Goal: Task Accomplishment & Management: Complete application form

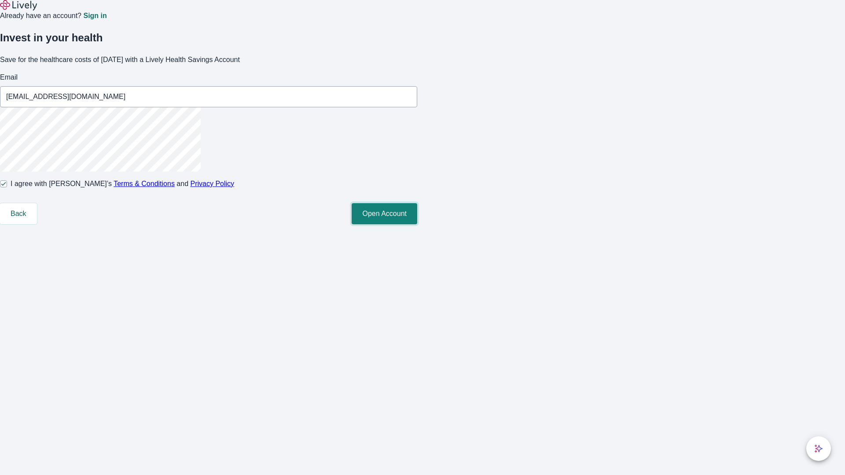
click at [417, 225] on button "Open Account" at bounding box center [385, 213] width 66 height 21
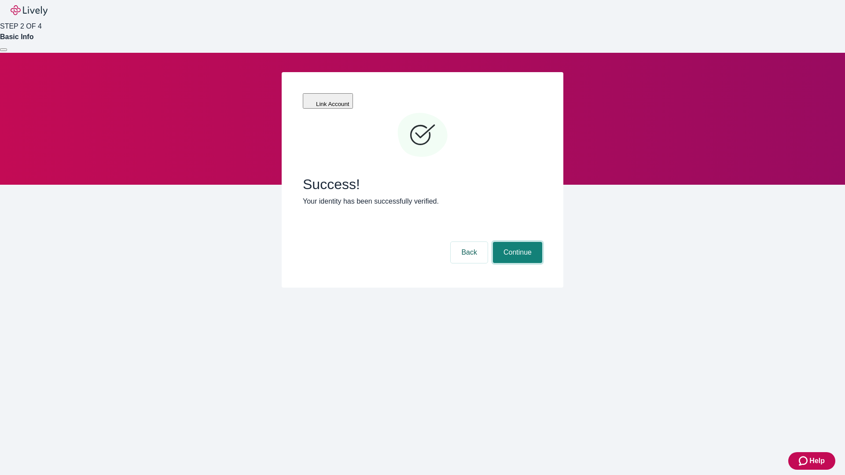
click at [516, 242] on button "Continue" at bounding box center [517, 252] width 49 height 21
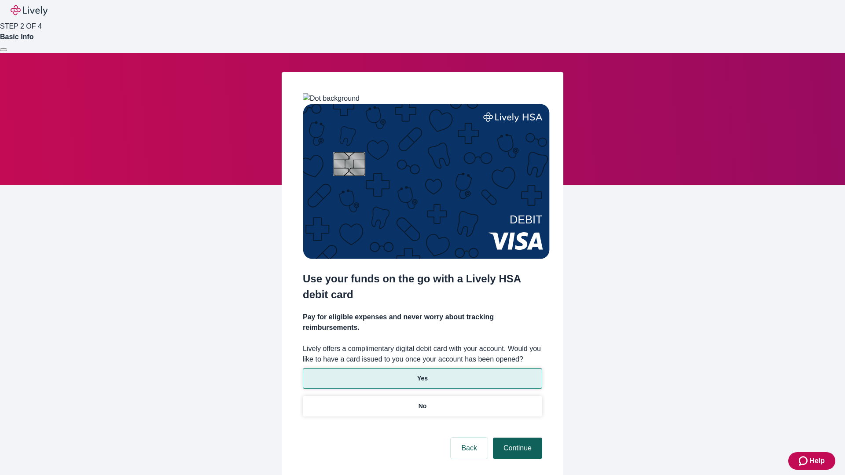
click at [422, 374] on p "Yes" at bounding box center [422, 378] width 11 height 9
click at [516, 438] on button "Continue" at bounding box center [517, 448] width 49 height 21
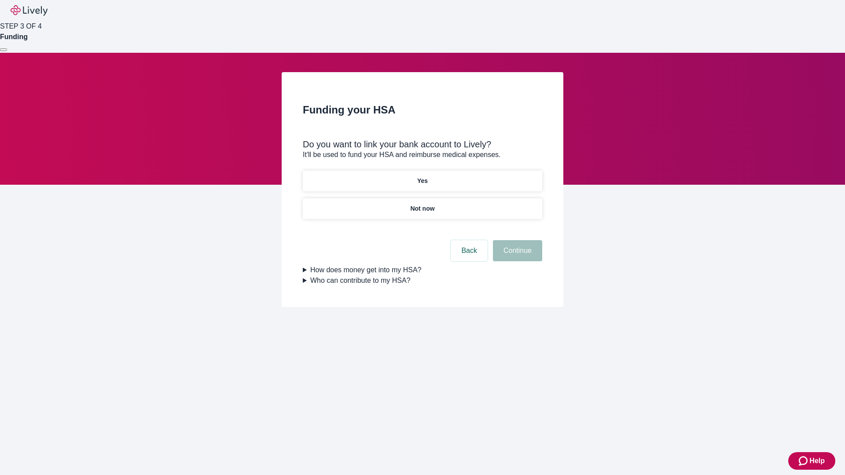
click at [422, 204] on p "Not now" at bounding box center [422, 208] width 24 height 9
click at [516, 256] on button "Continue" at bounding box center [517, 250] width 49 height 21
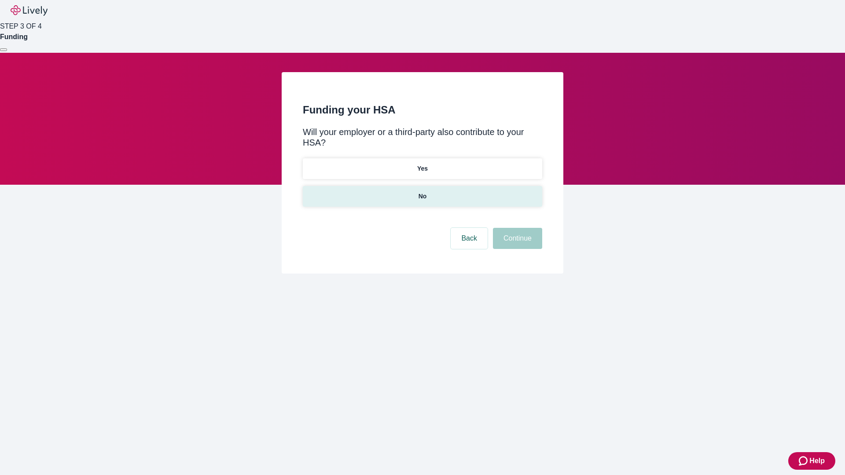
click at [422, 192] on p "No" at bounding box center [423, 196] width 8 height 9
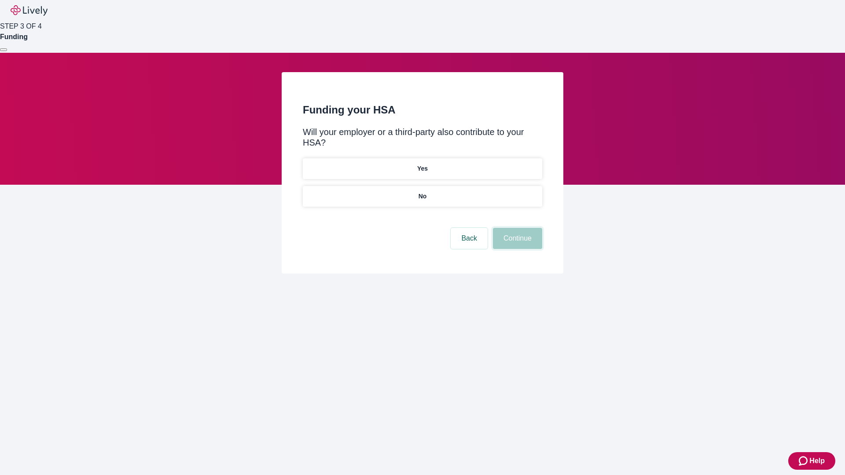
click at [516, 228] on button "Continue" at bounding box center [517, 238] width 49 height 21
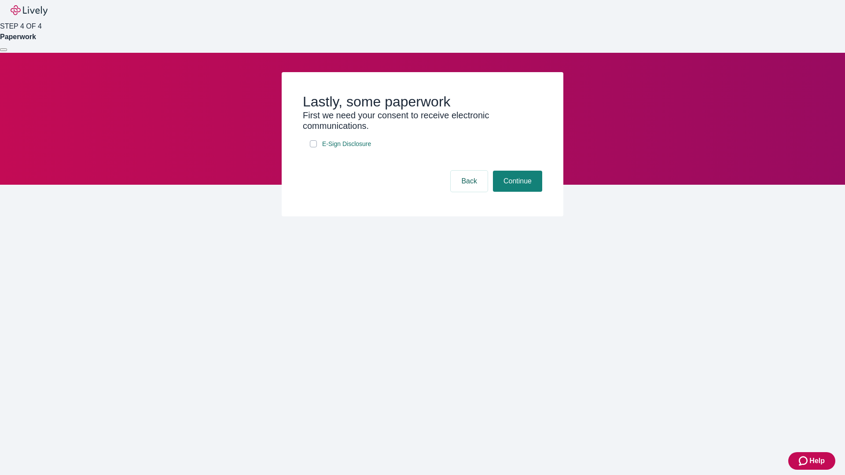
click at [313, 147] on input "E-Sign Disclosure" at bounding box center [313, 143] width 7 height 7
checkbox input "true"
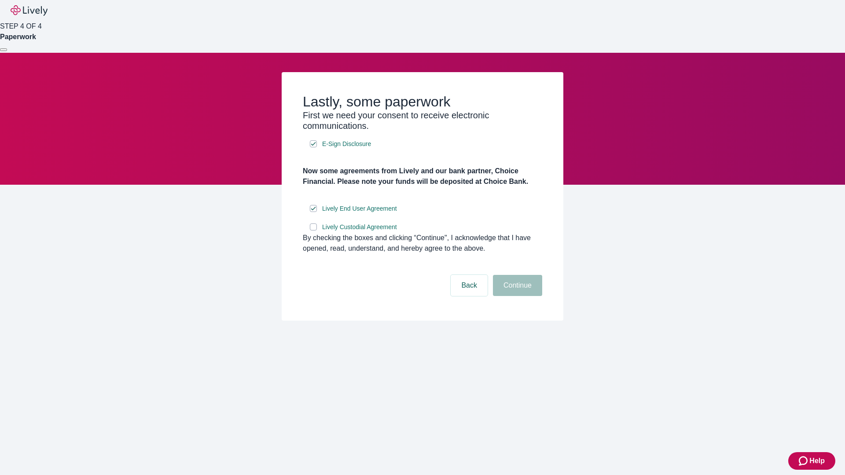
click at [313, 231] on input "Lively Custodial Agreement" at bounding box center [313, 227] width 7 height 7
checkbox input "true"
click at [516, 296] on button "Continue" at bounding box center [517, 285] width 49 height 21
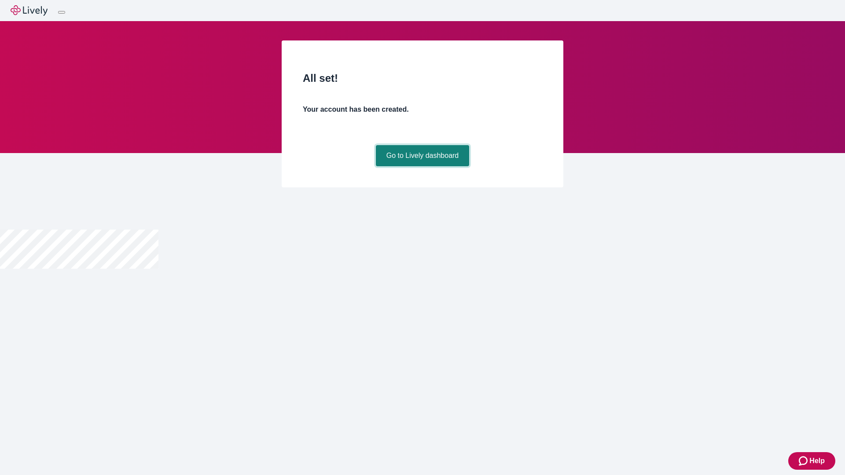
click at [422, 166] on link "Go to Lively dashboard" at bounding box center [423, 155] width 94 height 21
